Goal: Find specific page/section: Find specific page/section

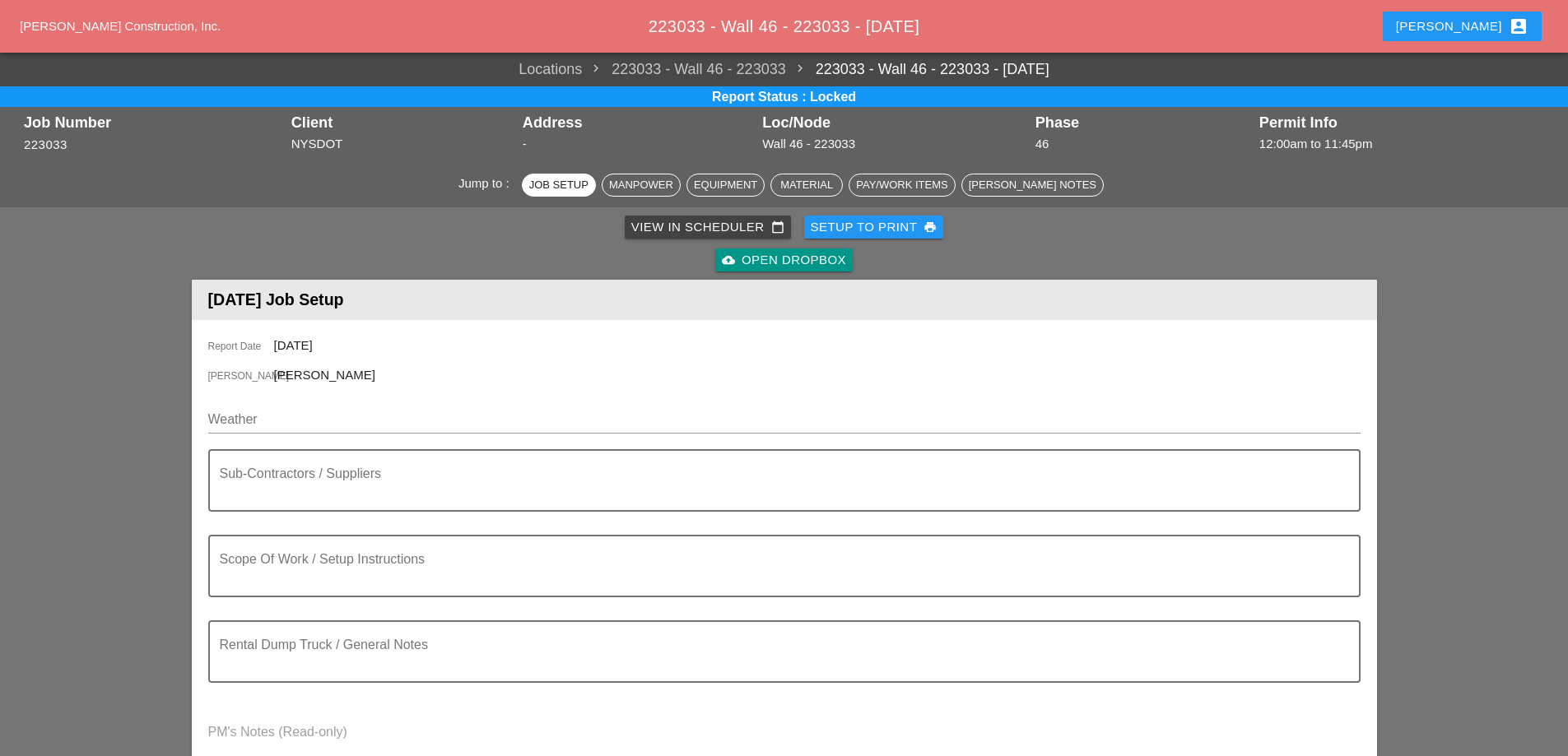
drag, startPoint x: 736, startPoint y: 28, endPoint x: 688, endPoint y: 29, distance: 48.0
click at [733, 28] on span "223033 - Wall 46 - 223033 - [DATE]" at bounding box center [784, 27] width 271 height 18
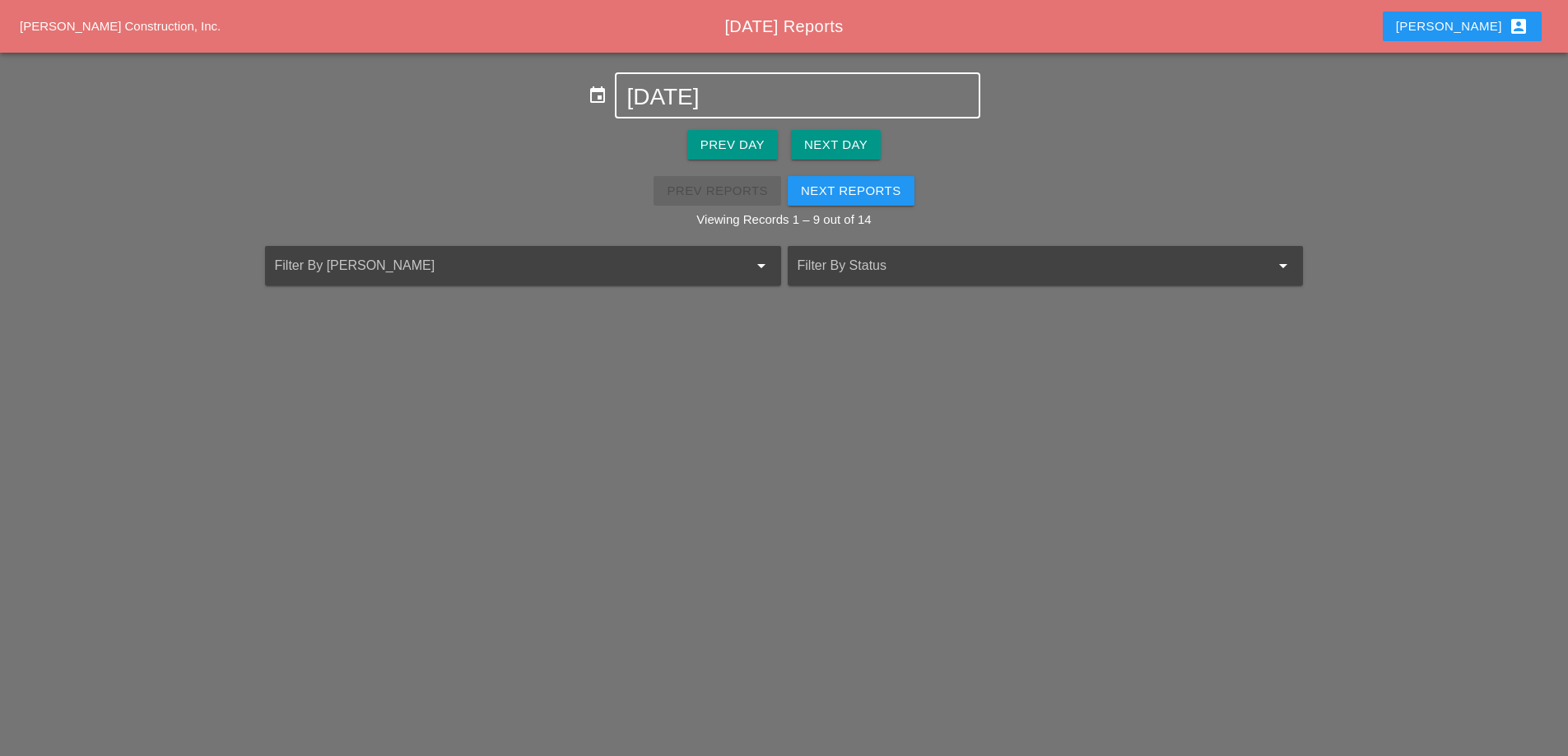
click at [728, 83] on div "[DATE]" at bounding box center [797, 95] width 342 height 43
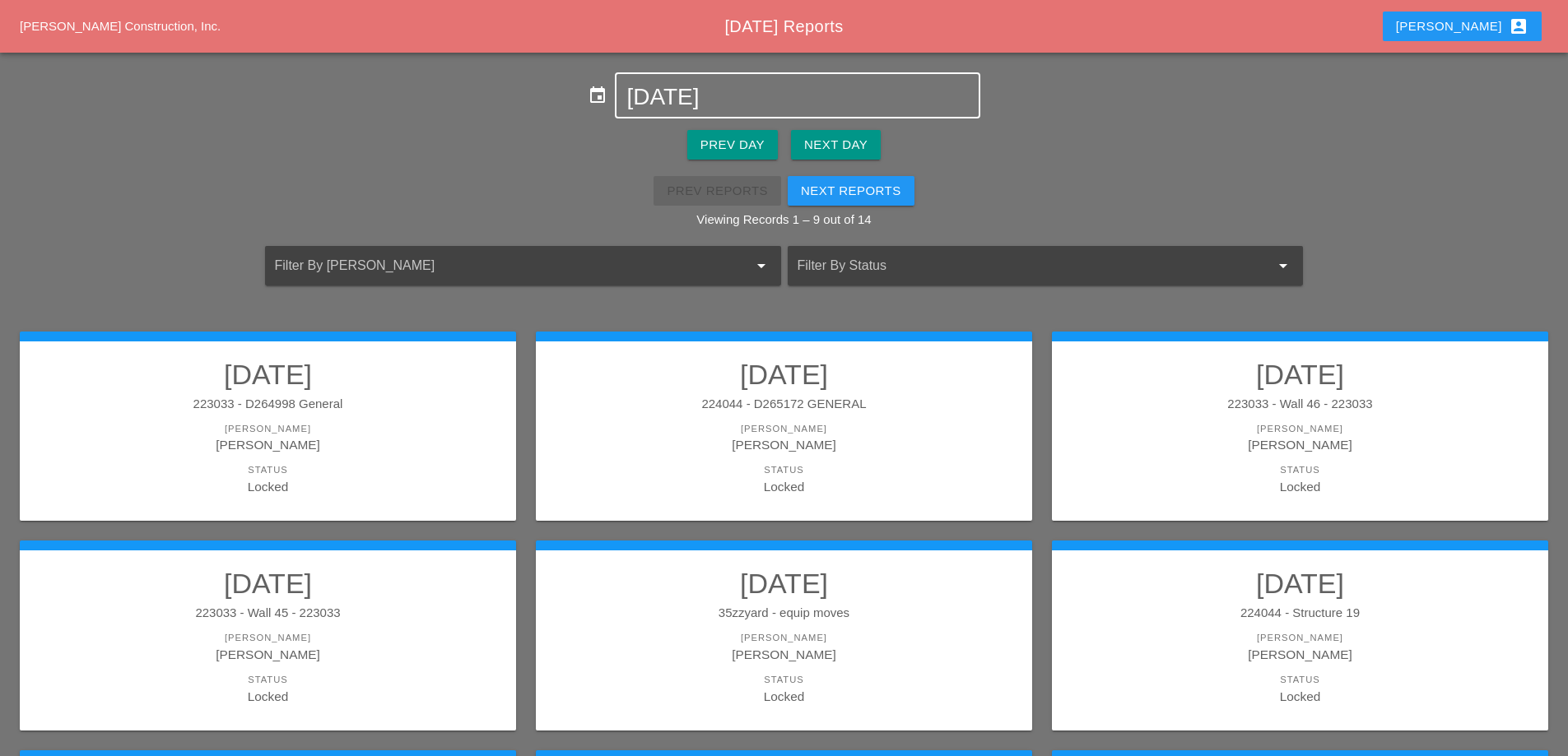
click at [726, 96] on input "[DATE]" at bounding box center [797, 97] width 342 height 27
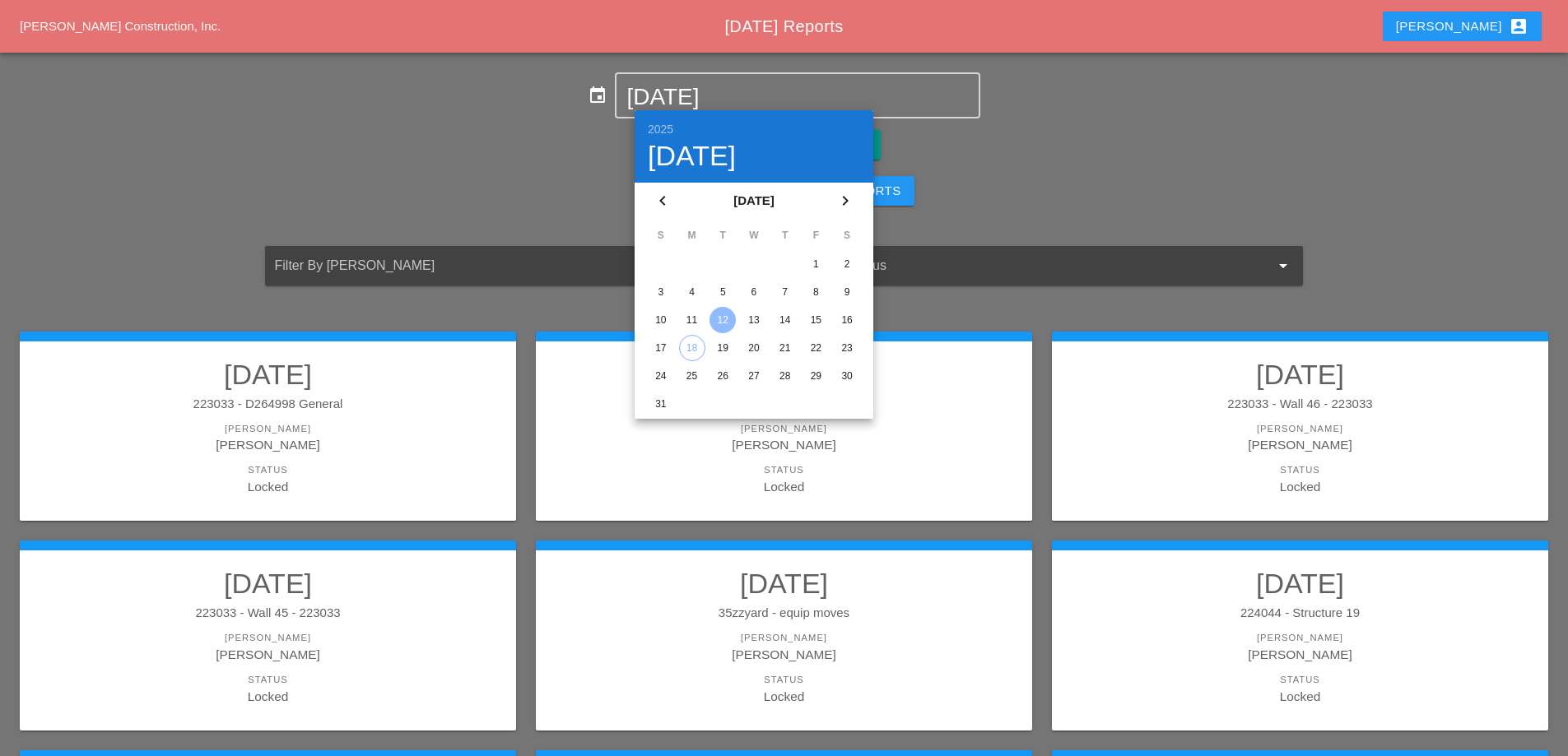
click at [693, 307] on div "11" at bounding box center [693, 320] width 27 height 27
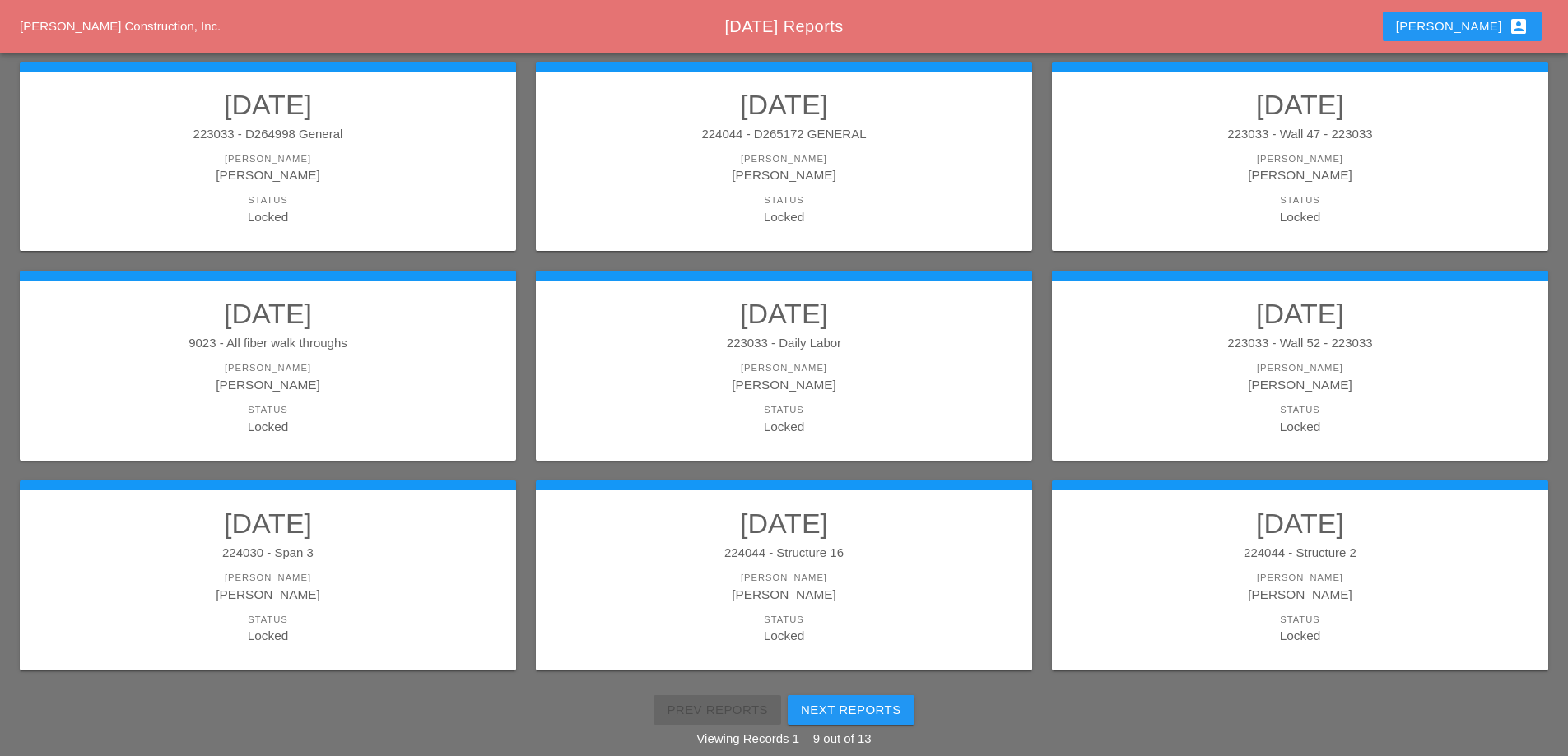
scroll to position [295, 0]
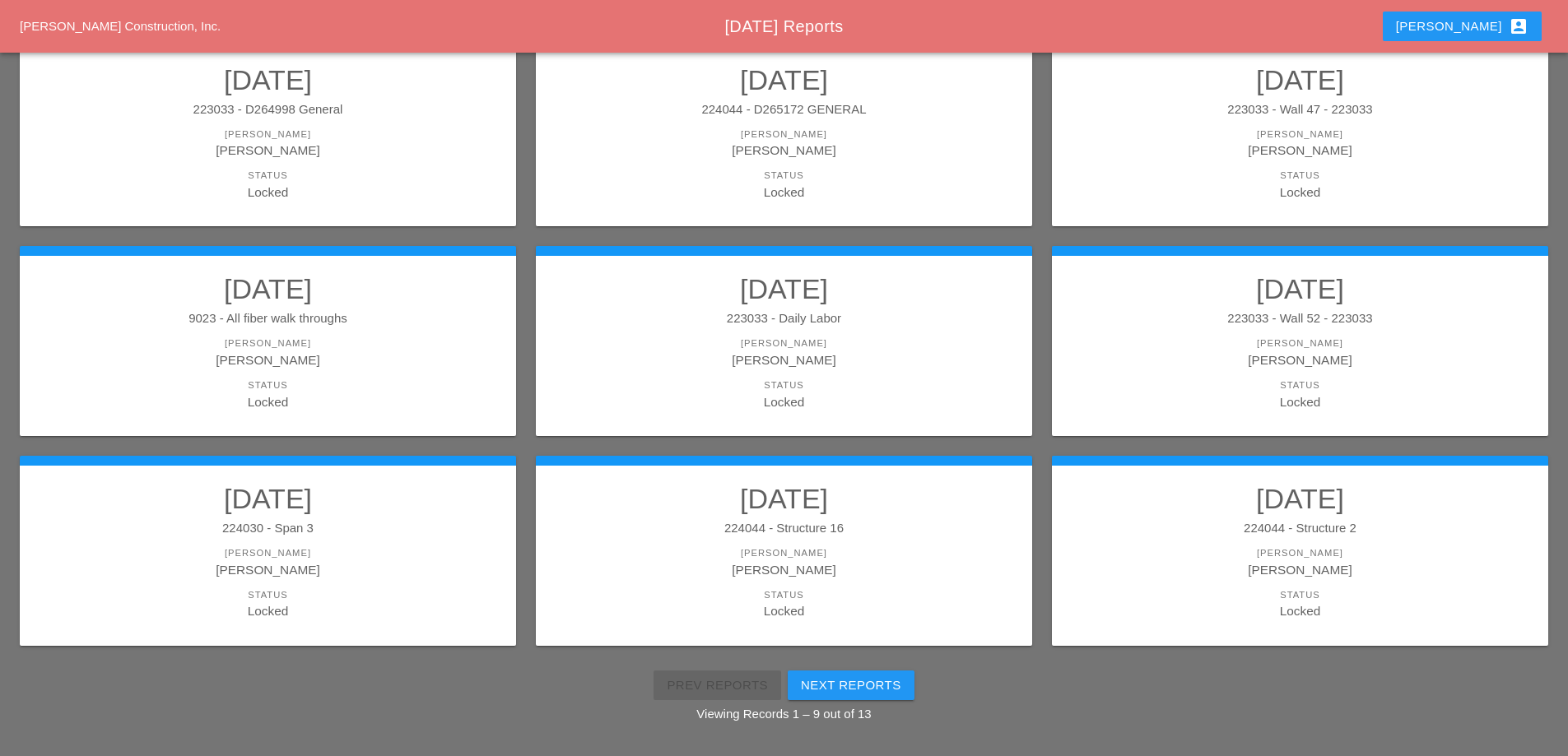
click at [346, 312] on div "9023 - All fiber walk throughs" at bounding box center [267, 318] width 464 height 19
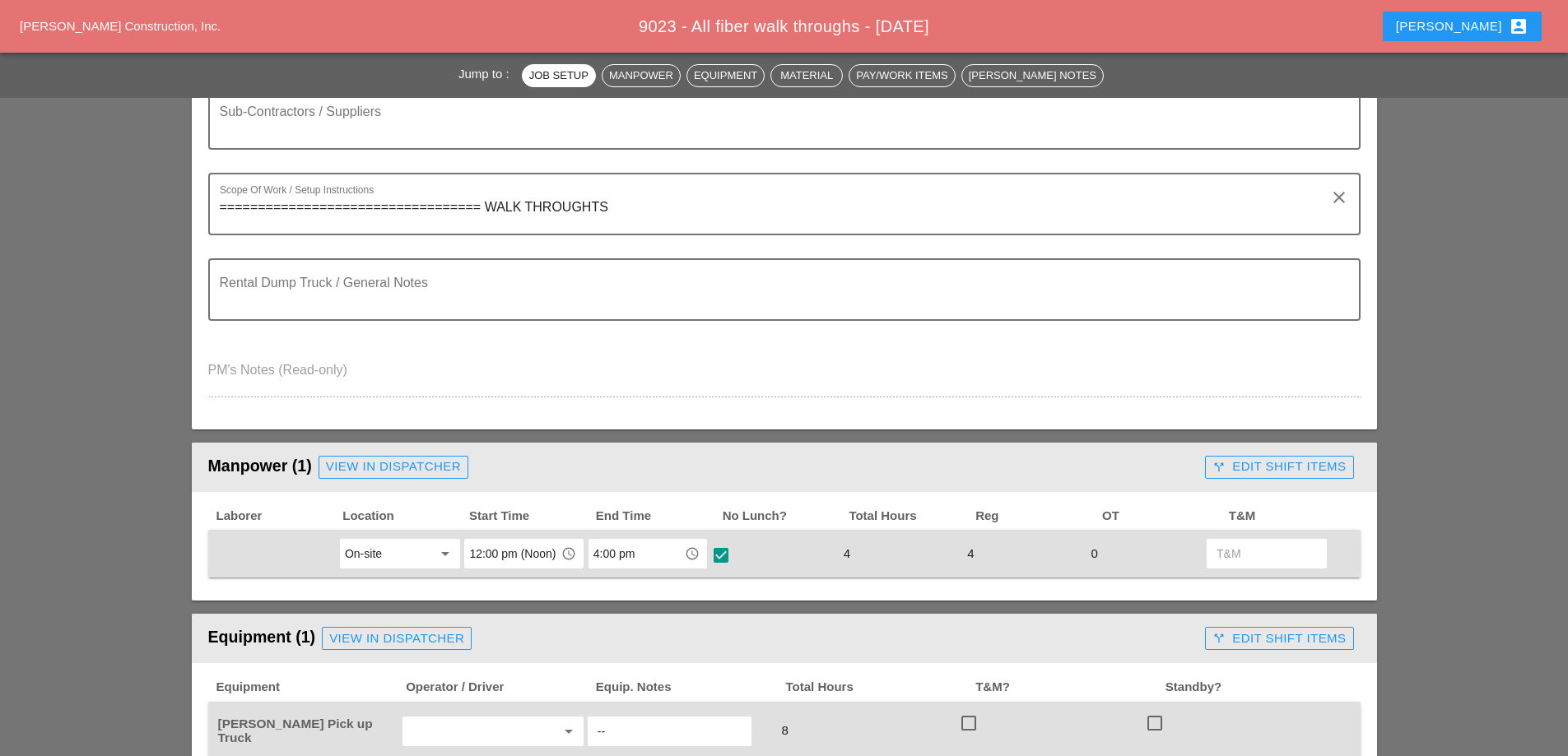
scroll to position [412, 0]
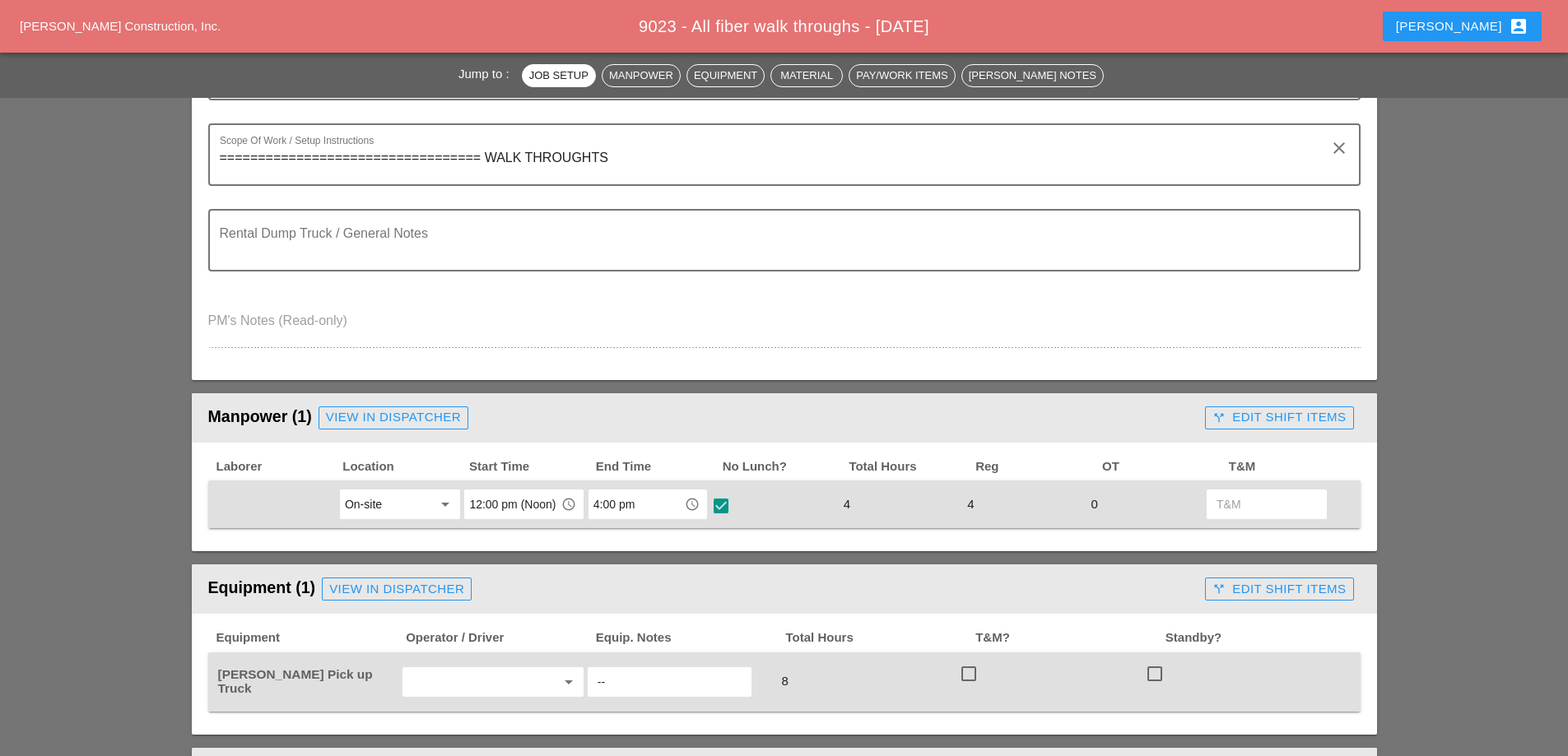
click at [1296, 422] on div "call_split Edit Shift Items" at bounding box center [1279, 418] width 134 height 19
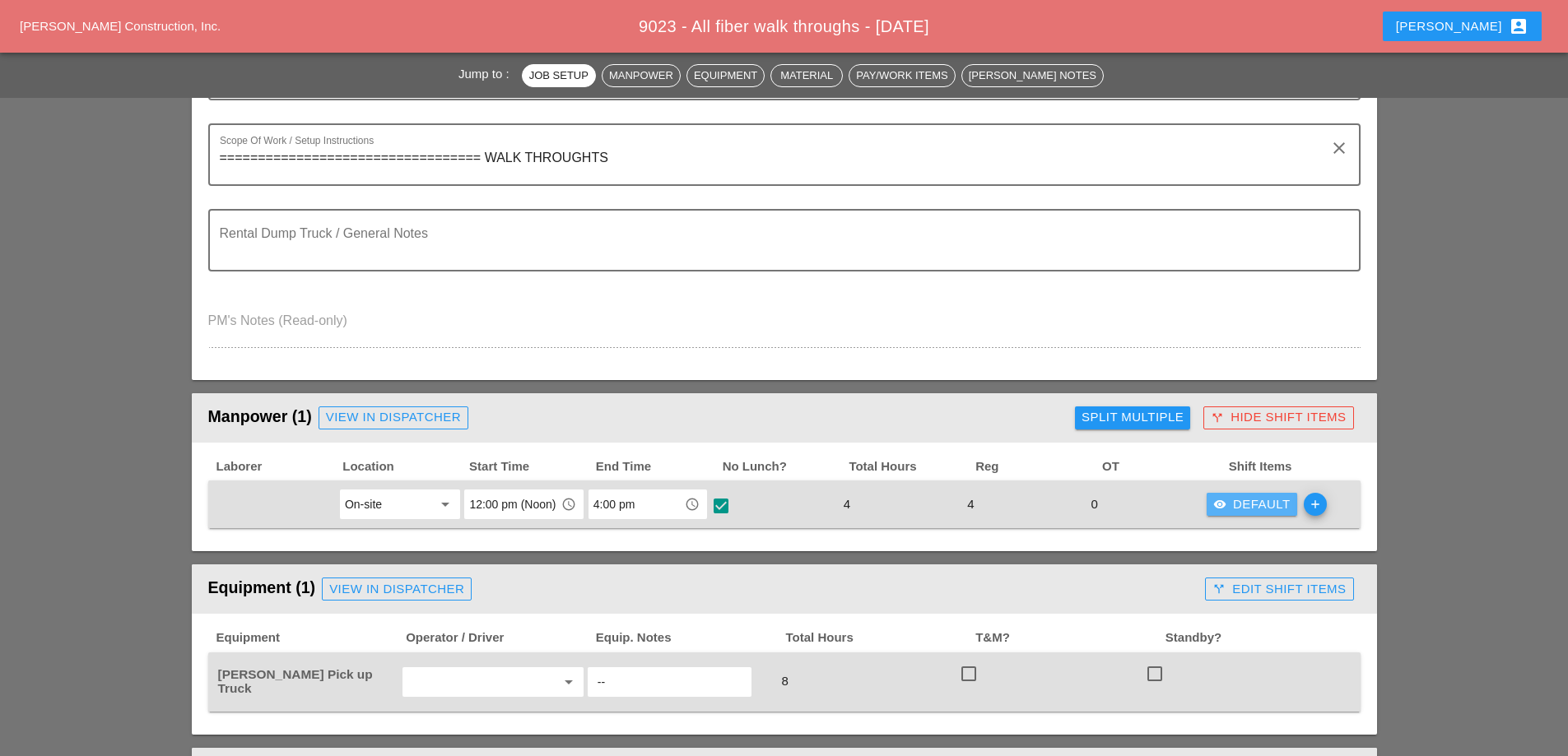
click at [1253, 497] on div "visibility Default" at bounding box center [1251, 505] width 78 height 19
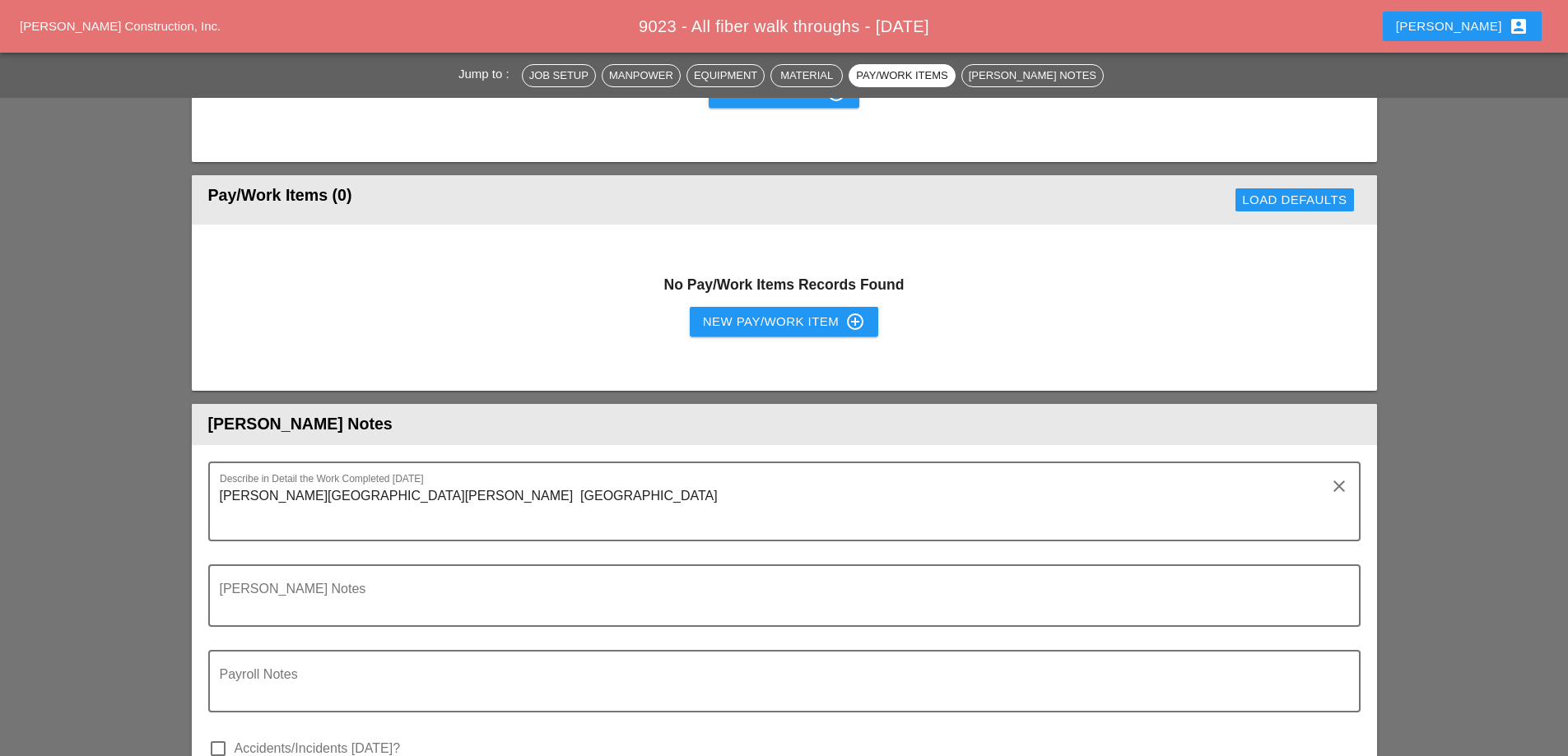
scroll to position [1235, 0]
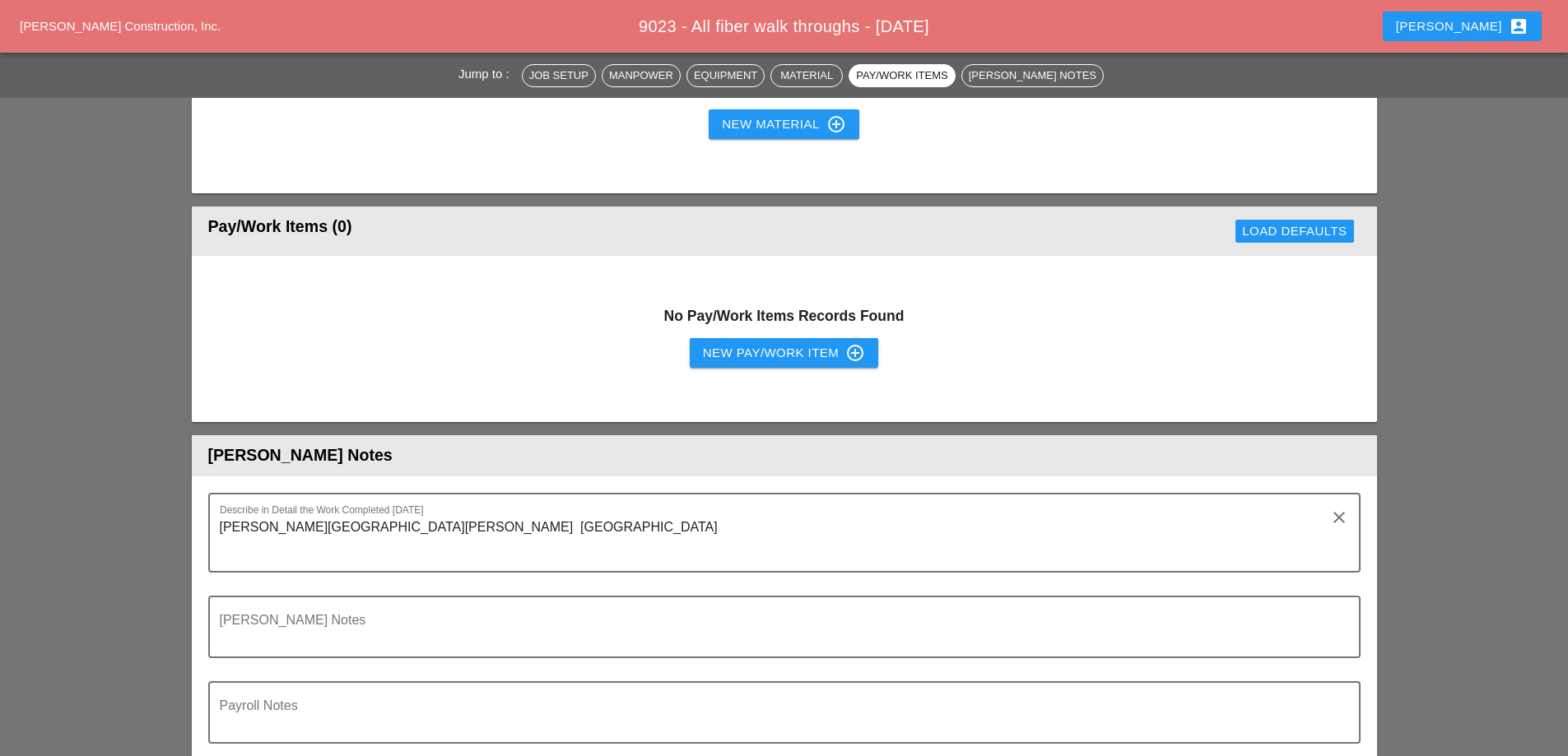
click at [172, 21] on span "[PERSON_NAME] Construction, Inc." at bounding box center [120, 26] width 200 height 14
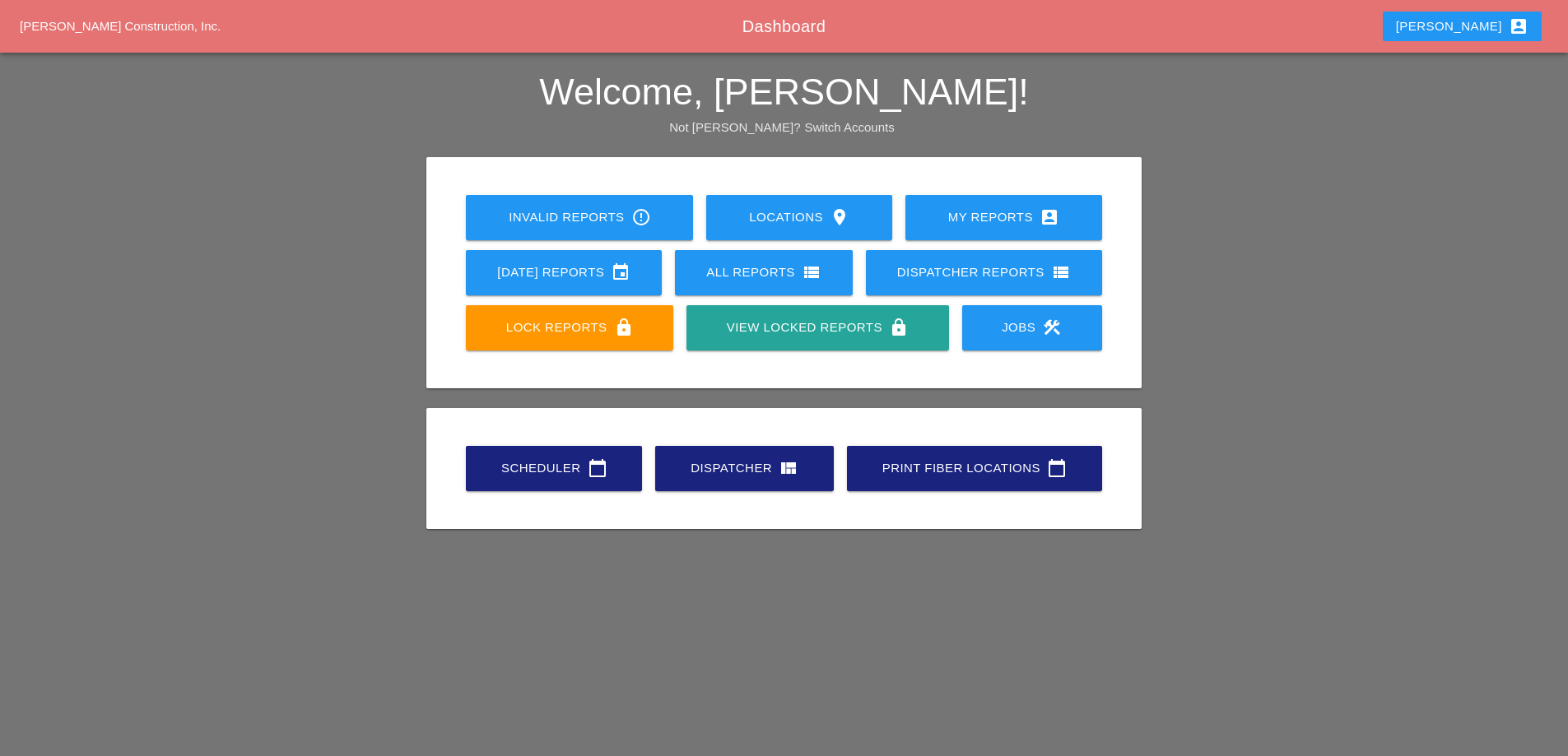
click at [589, 267] on div "[DATE] Reports event" at bounding box center [563, 272] width 143 height 20
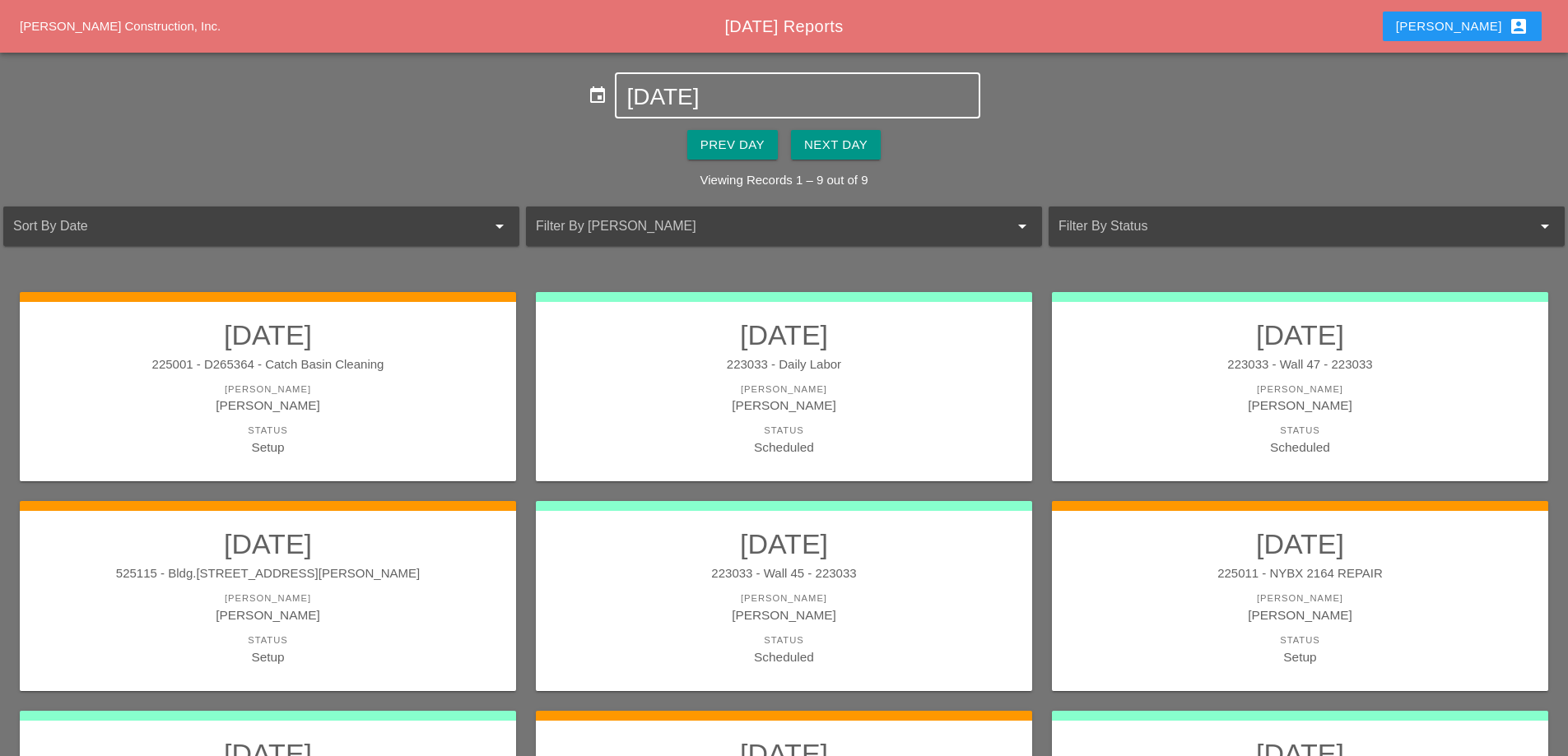
click at [657, 102] on input "[DATE]" at bounding box center [797, 97] width 342 height 27
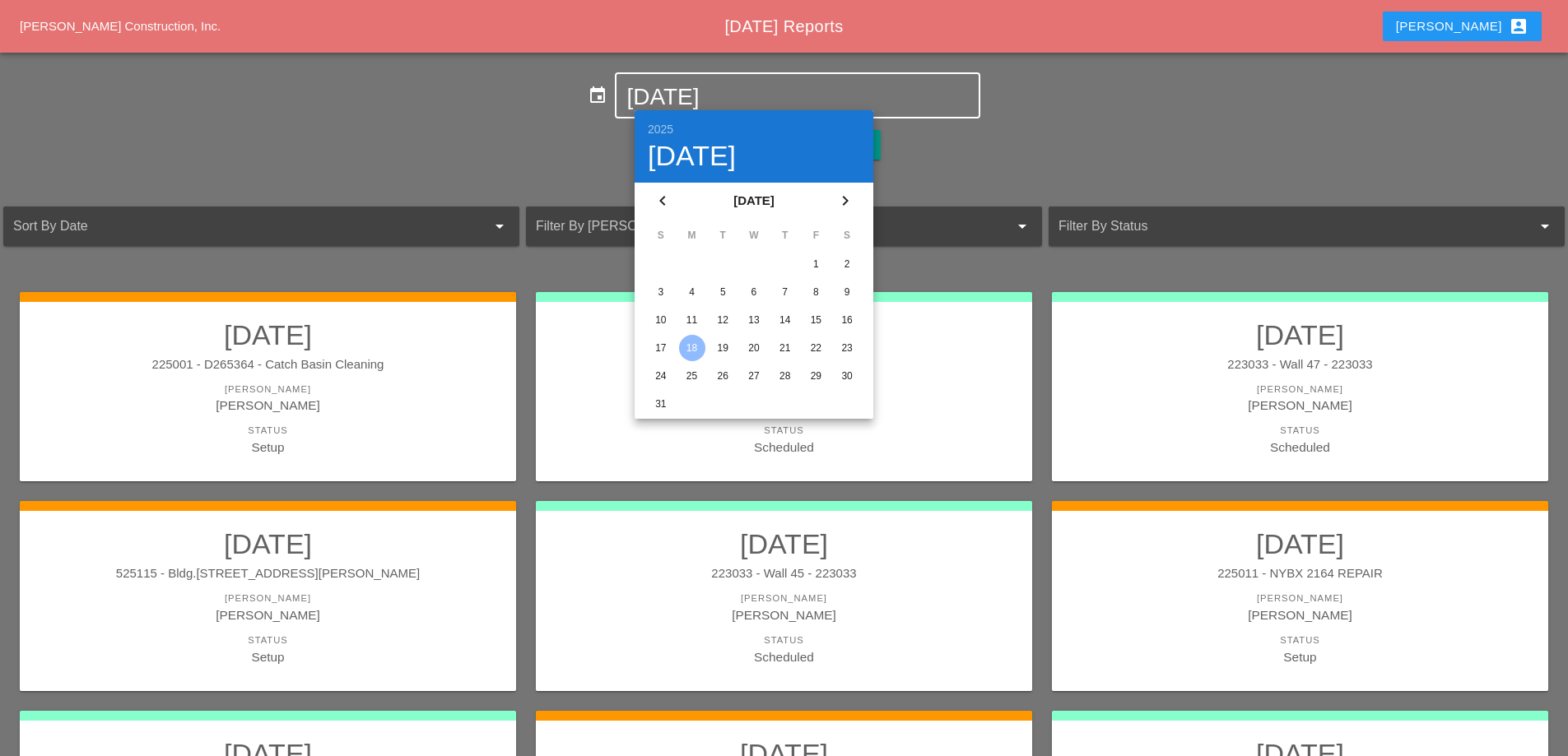
click at [700, 315] on div "11" at bounding box center [693, 320] width 27 height 27
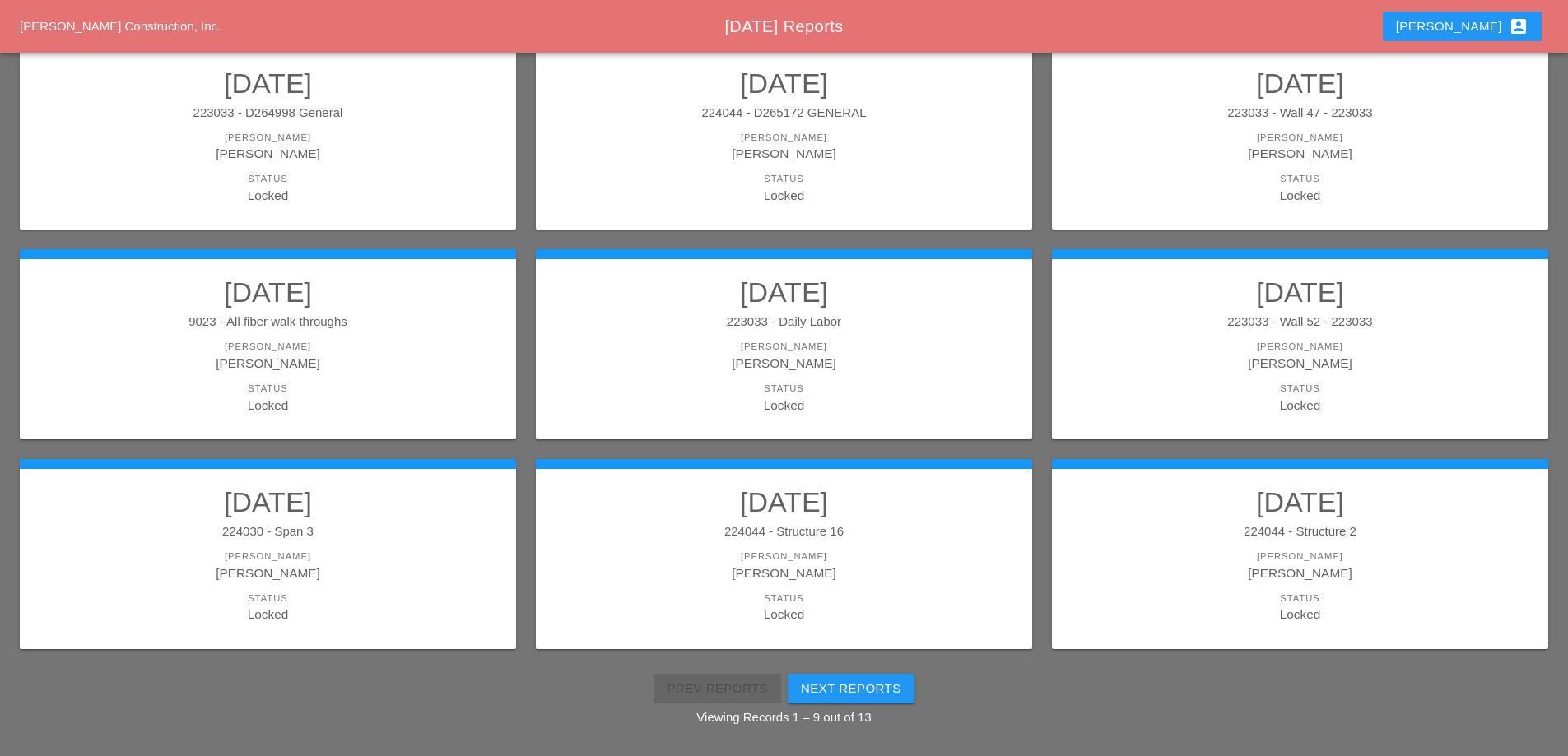
scroll to position [295, 0]
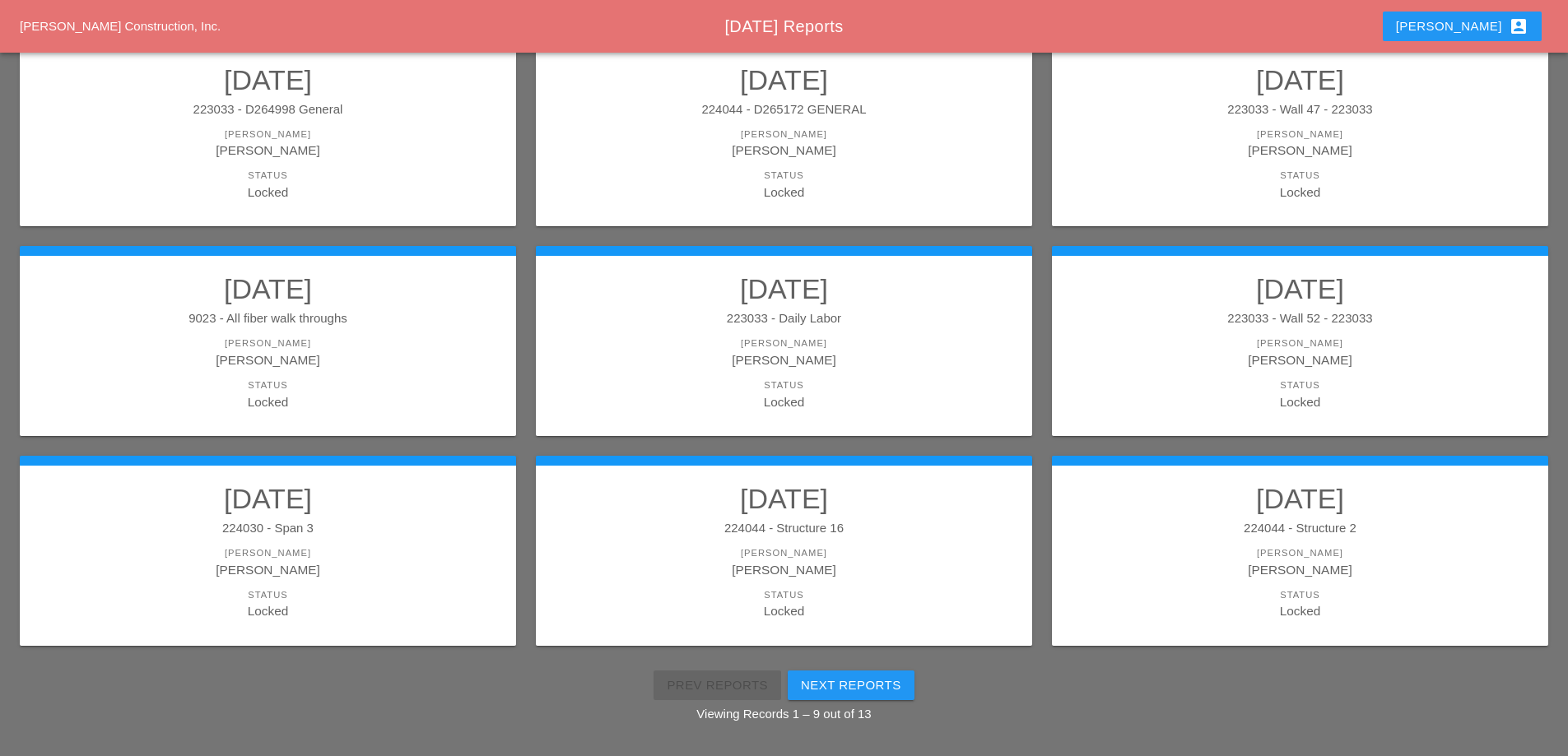
click at [852, 677] on div "Next Reports" at bounding box center [850, 686] width 100 height 19
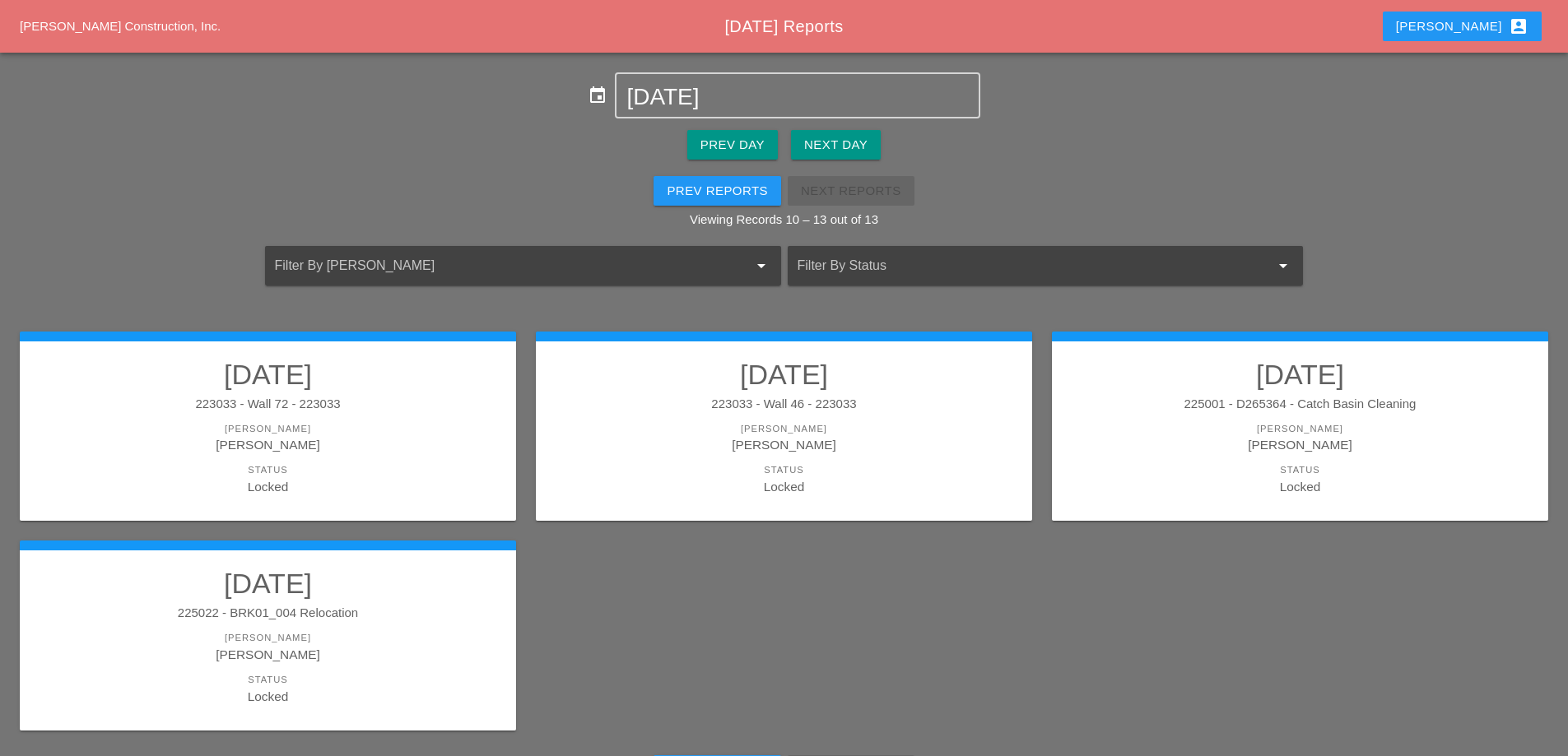
click at [367, 625] on link "[DATE] 225022 - BRK01_004 Relocation [PERSON_NAME] [PERSON_NAME] Status Locked" at bounding box center [267, 636] width 464 height 138
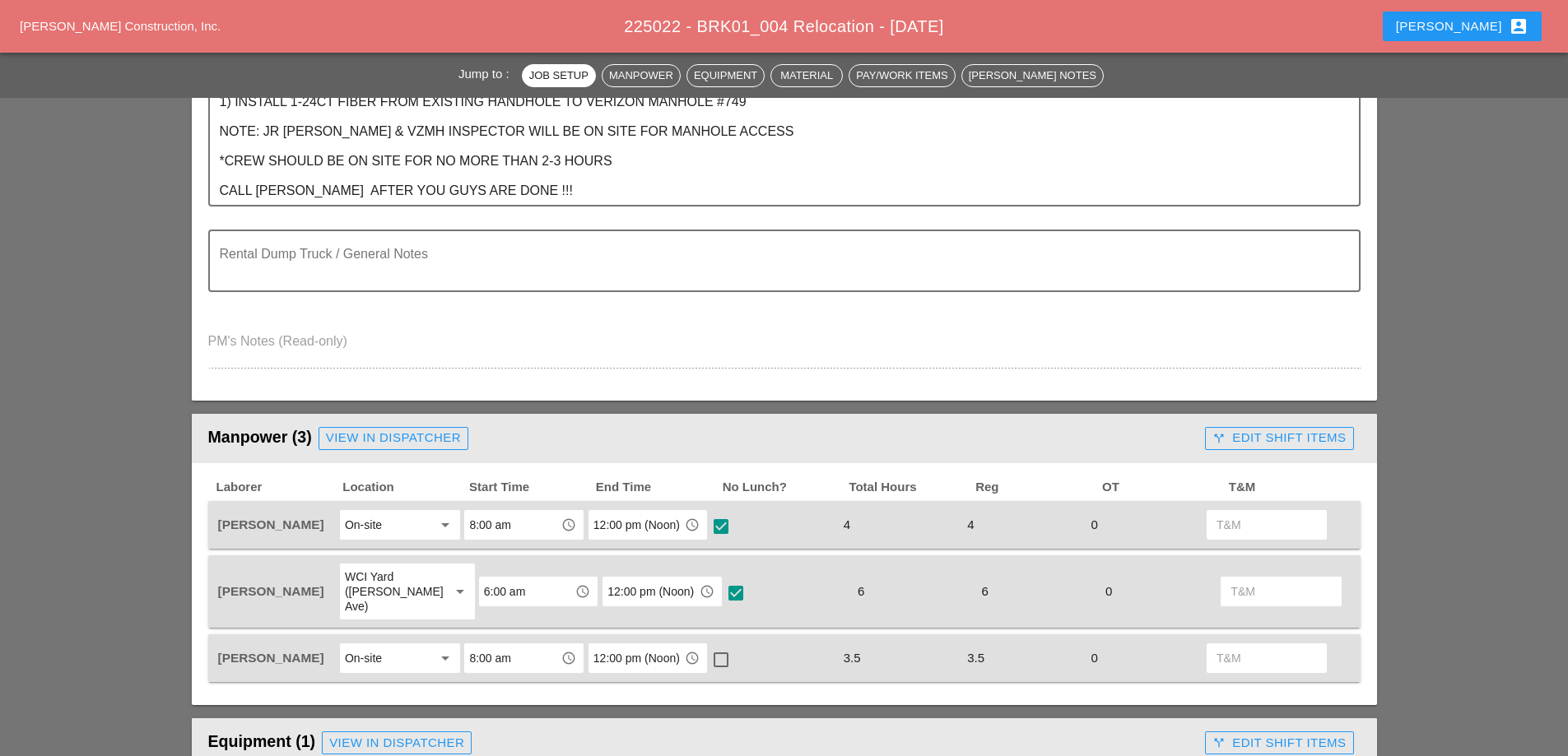
scroll to position [494, 0]
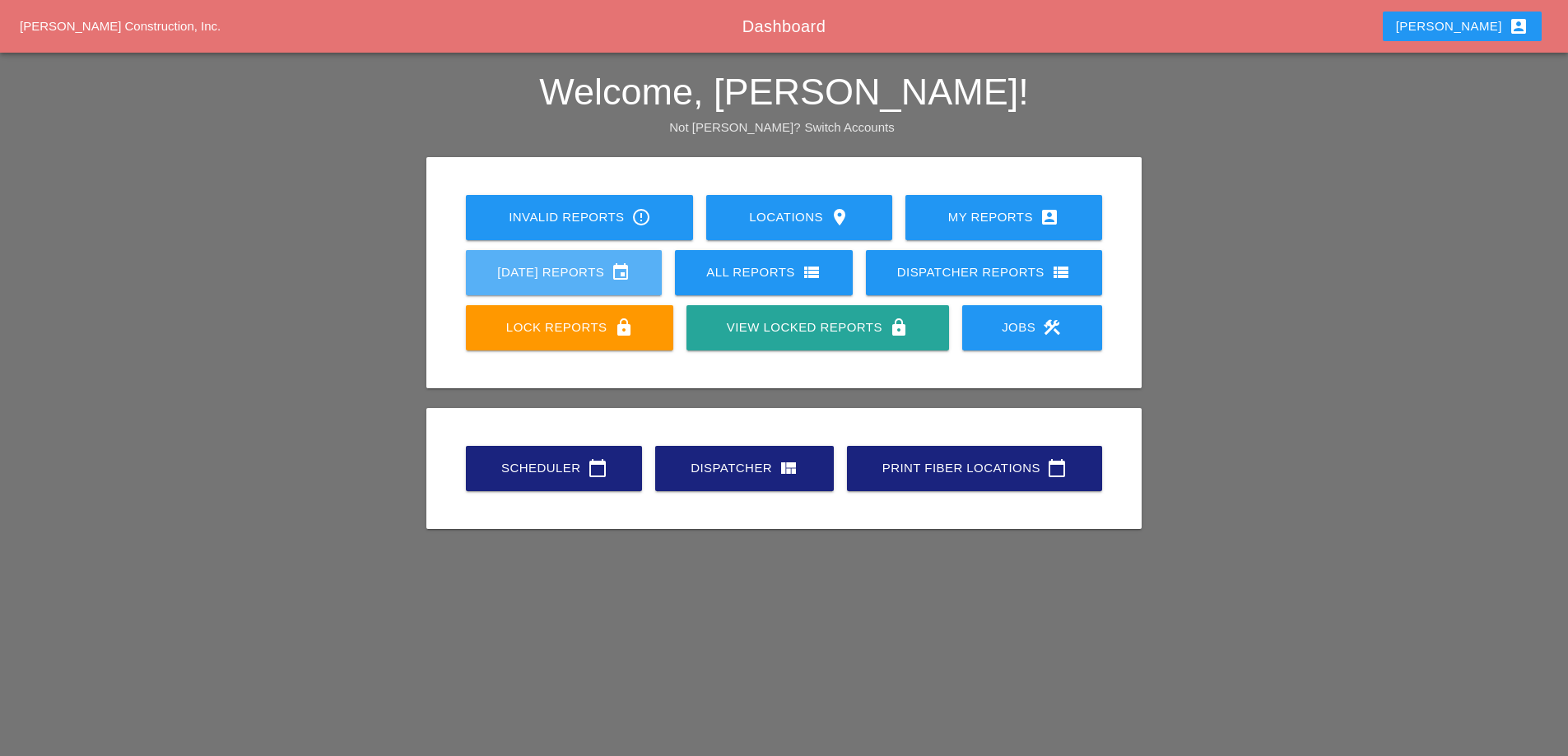
click at [601, 284] on link "[DATE] Reports event" at bounding box center [564, 272] width 195 height 45
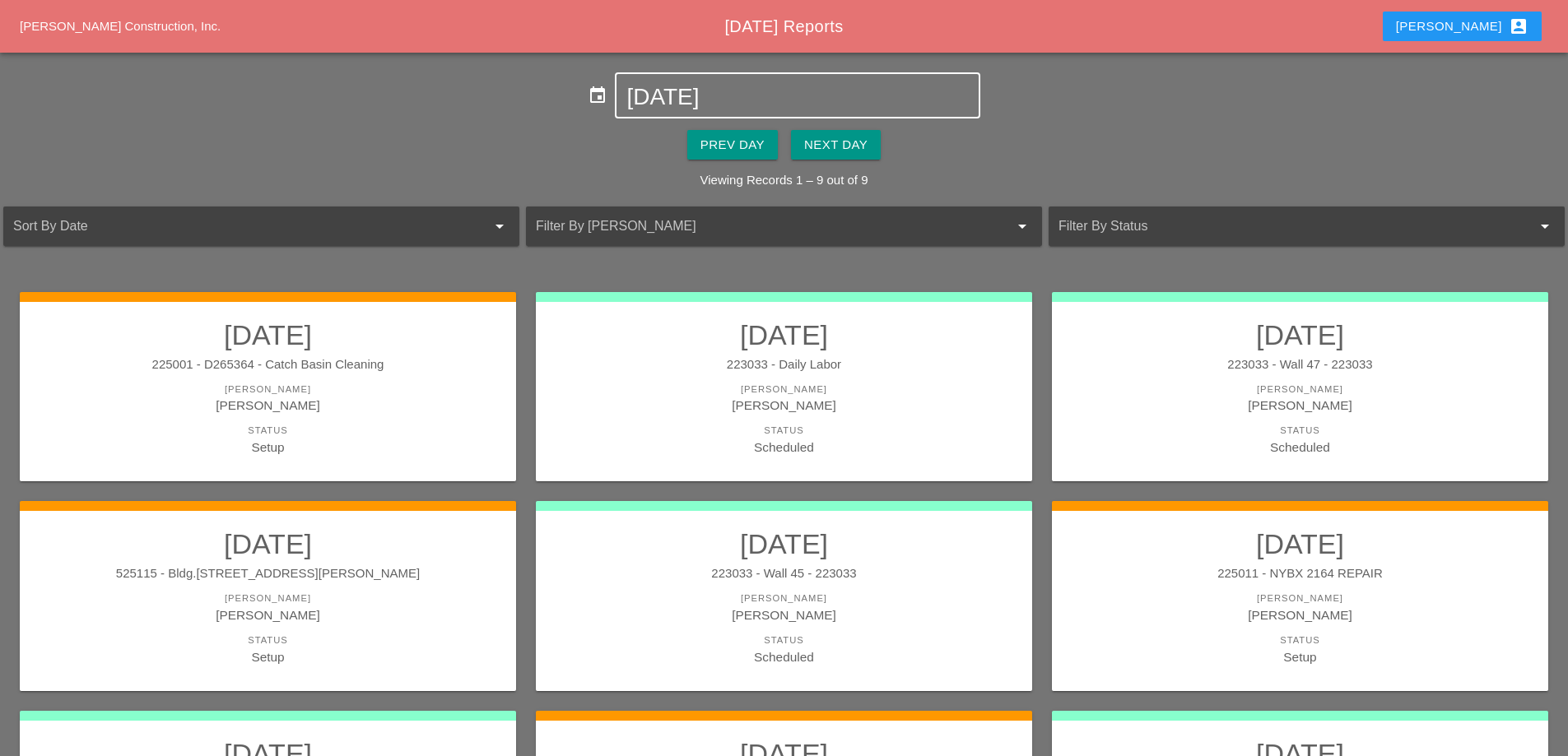
click at [732, 81] on div "[DATE]" at bounding box center [797, 95] width 342 height 43
click at [722, 106] on input "[DATE]" at bounding box center [797, 97] width 342 height 27
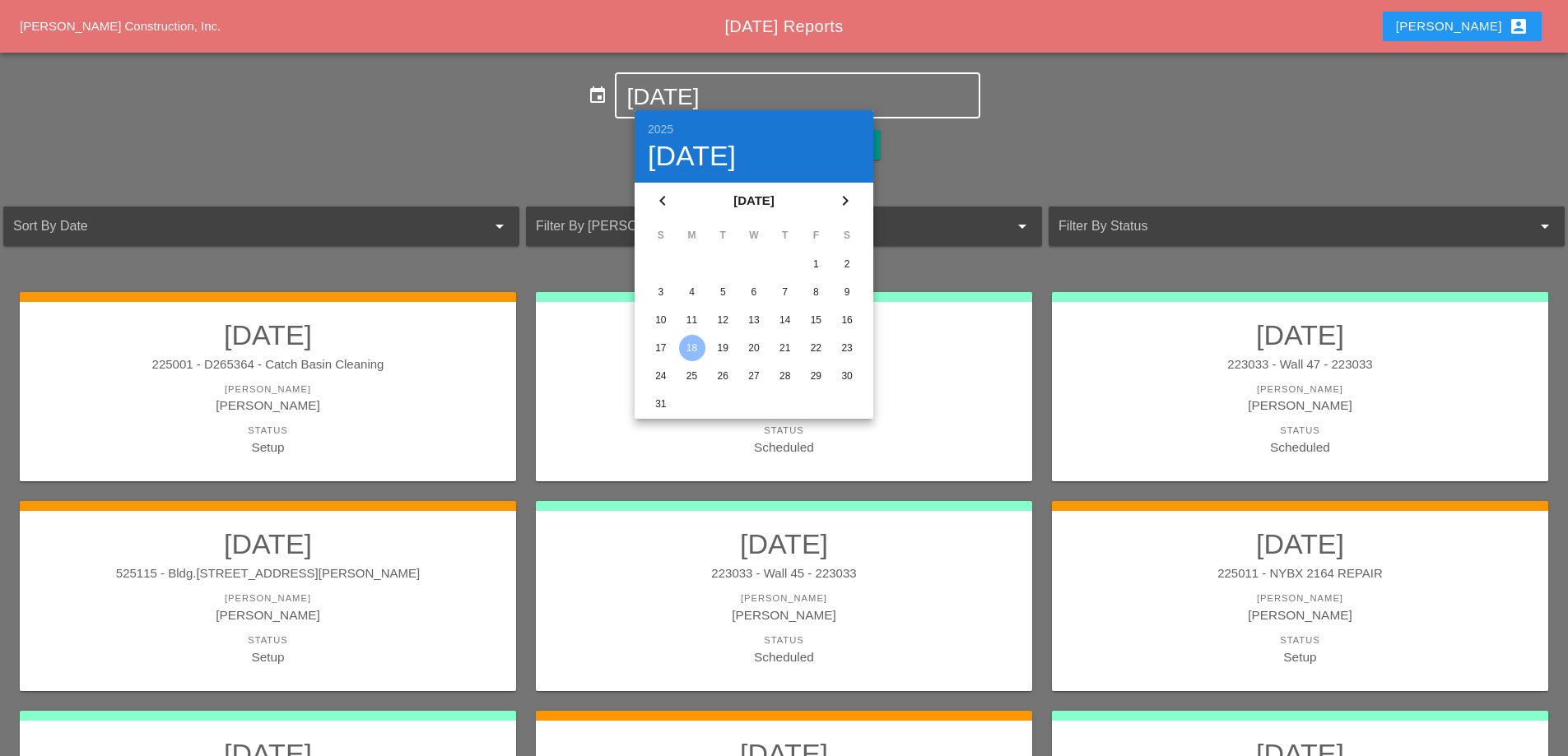
click at [701, 320] on div "11" at bounding box center [693, 320] width 27 height 27
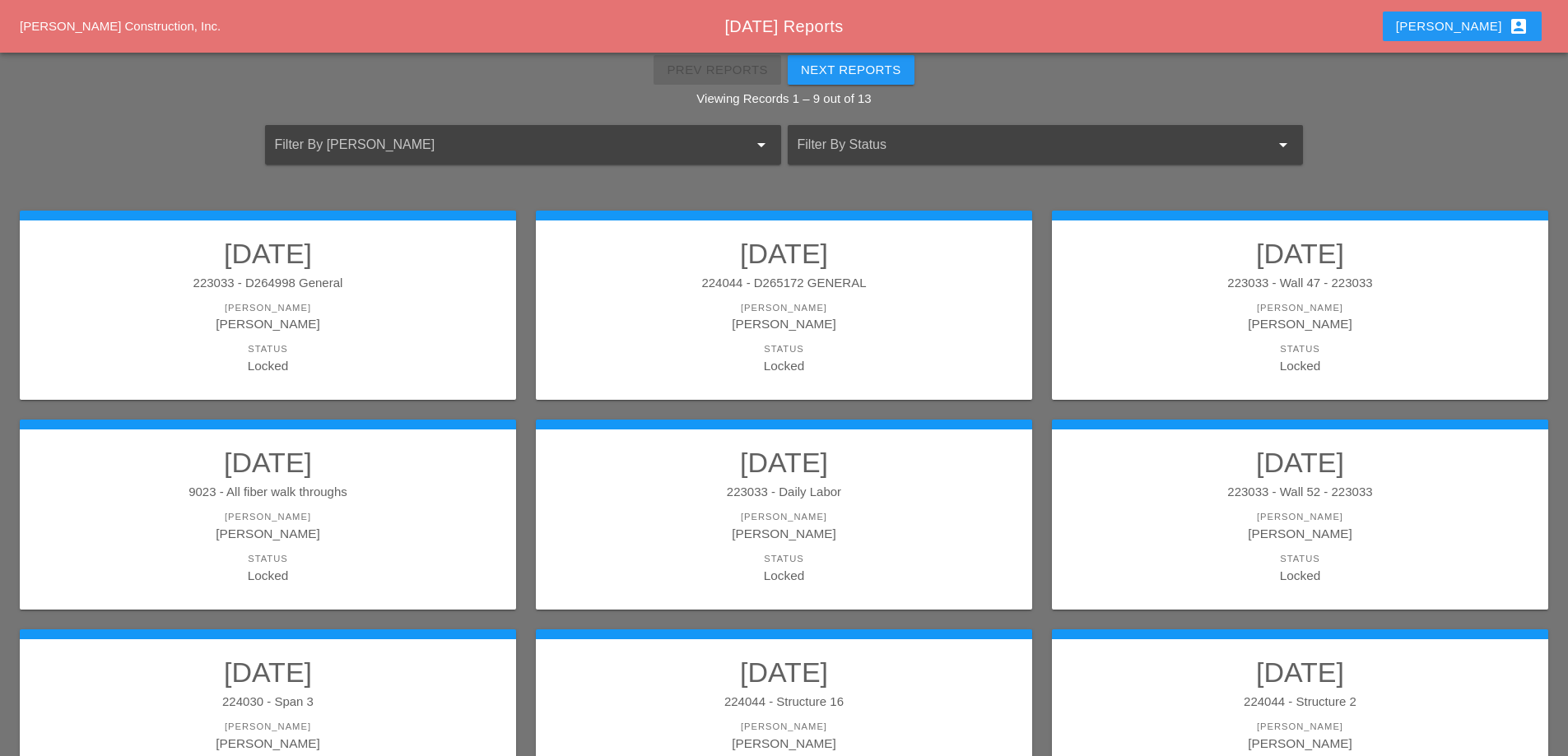
scroll to position [165, 0]
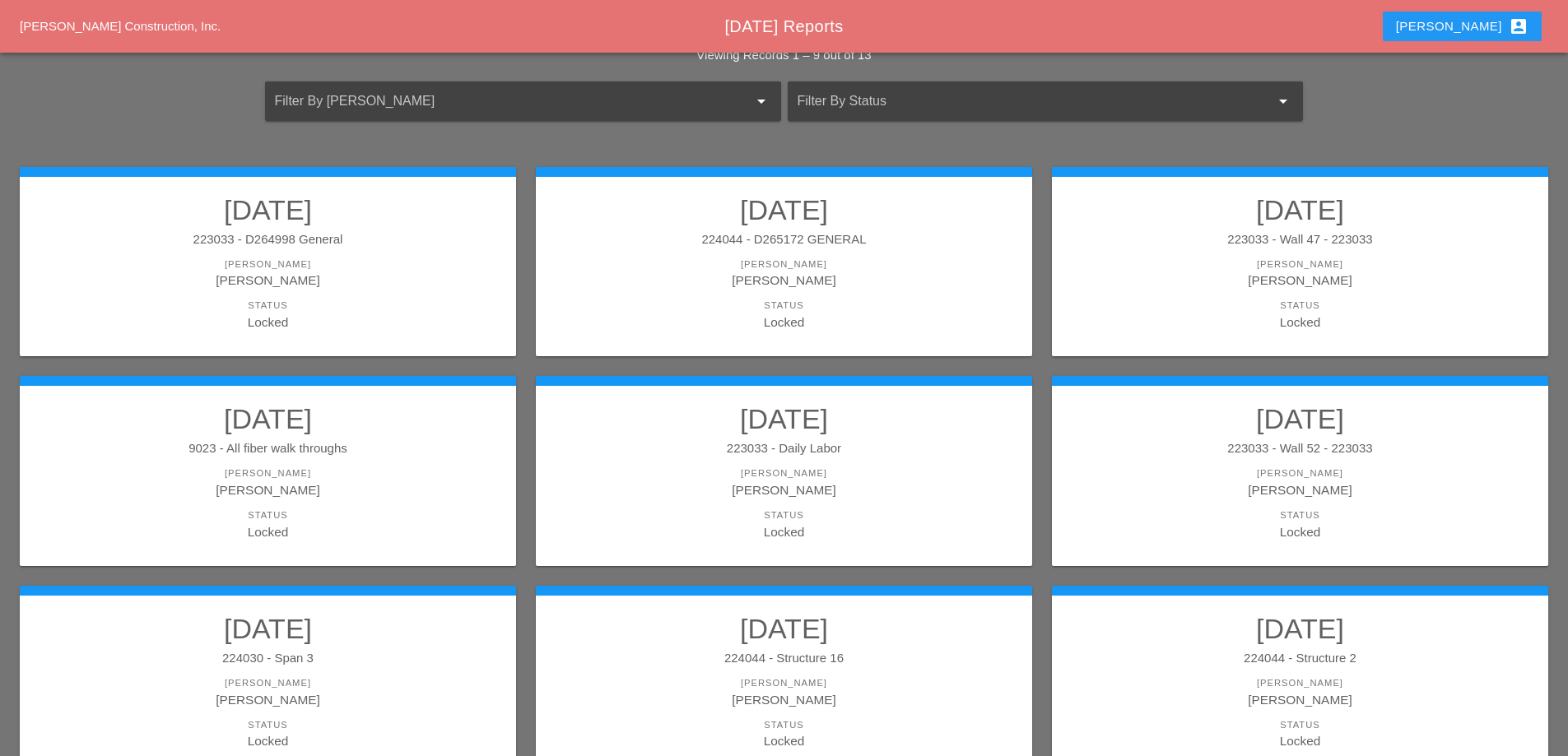
click at [389, 424] on h2 "[DATE]" at bounding box center [267, 419] width 464 height 33
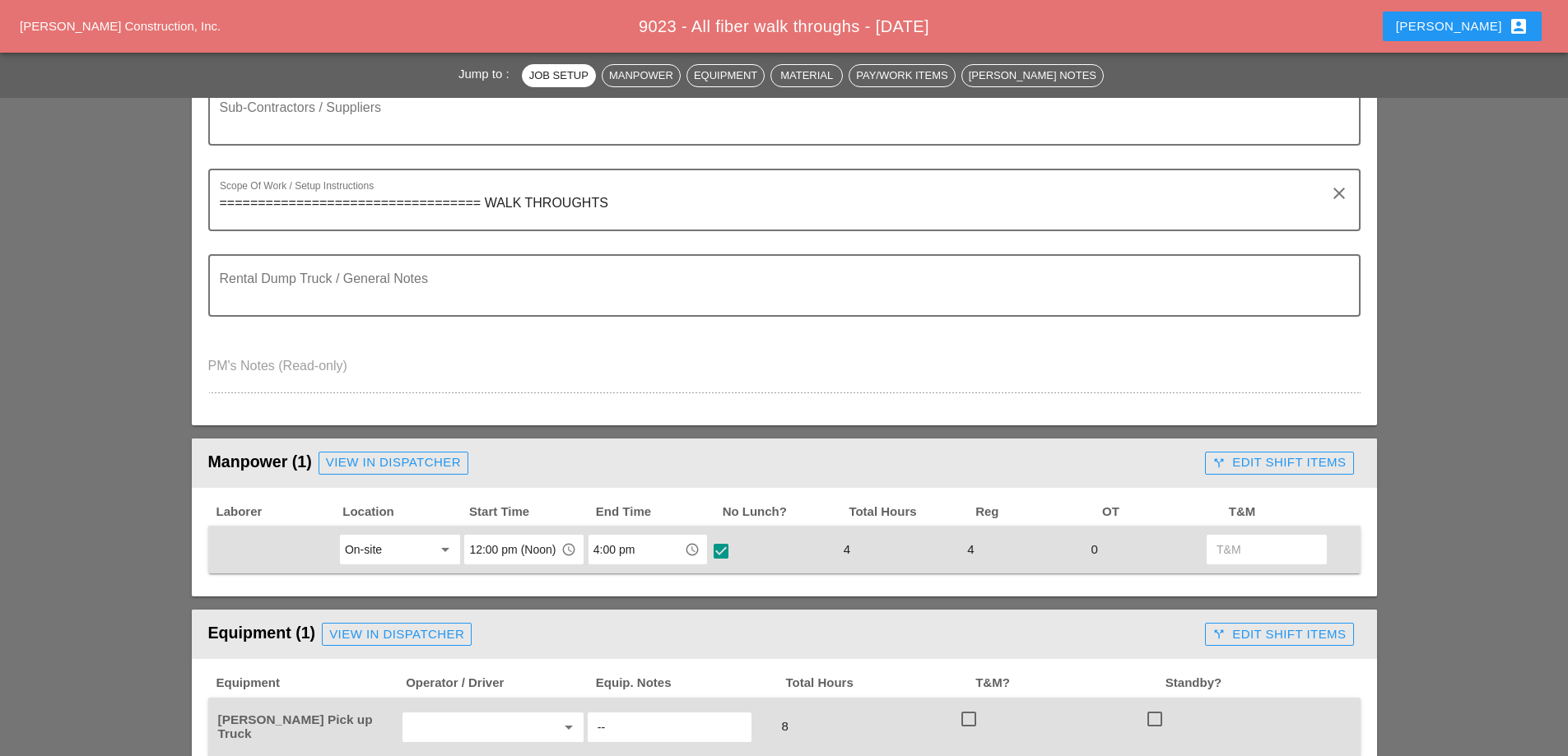
scroll to position [412, 0]
